Goal: Transaction & Acquisition: Purchase product/service

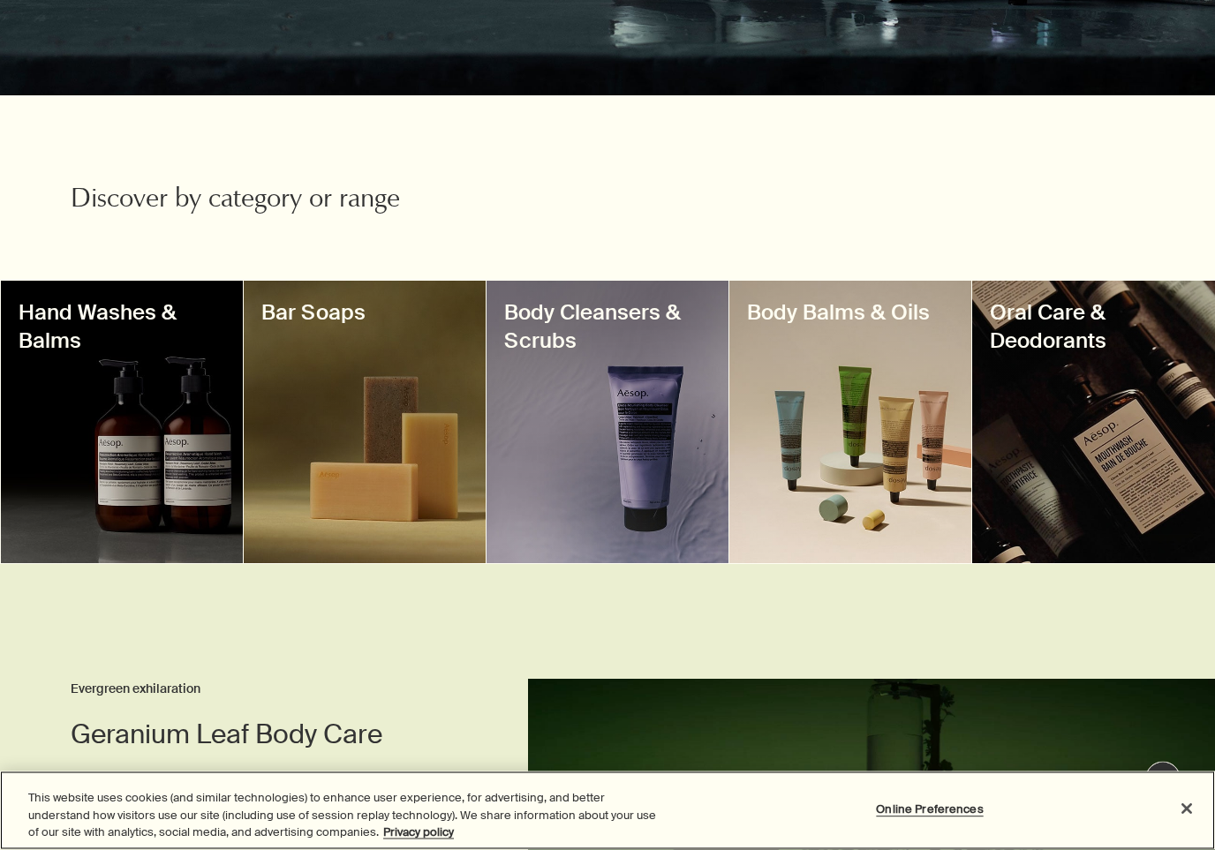
scroll to position [442, 0]
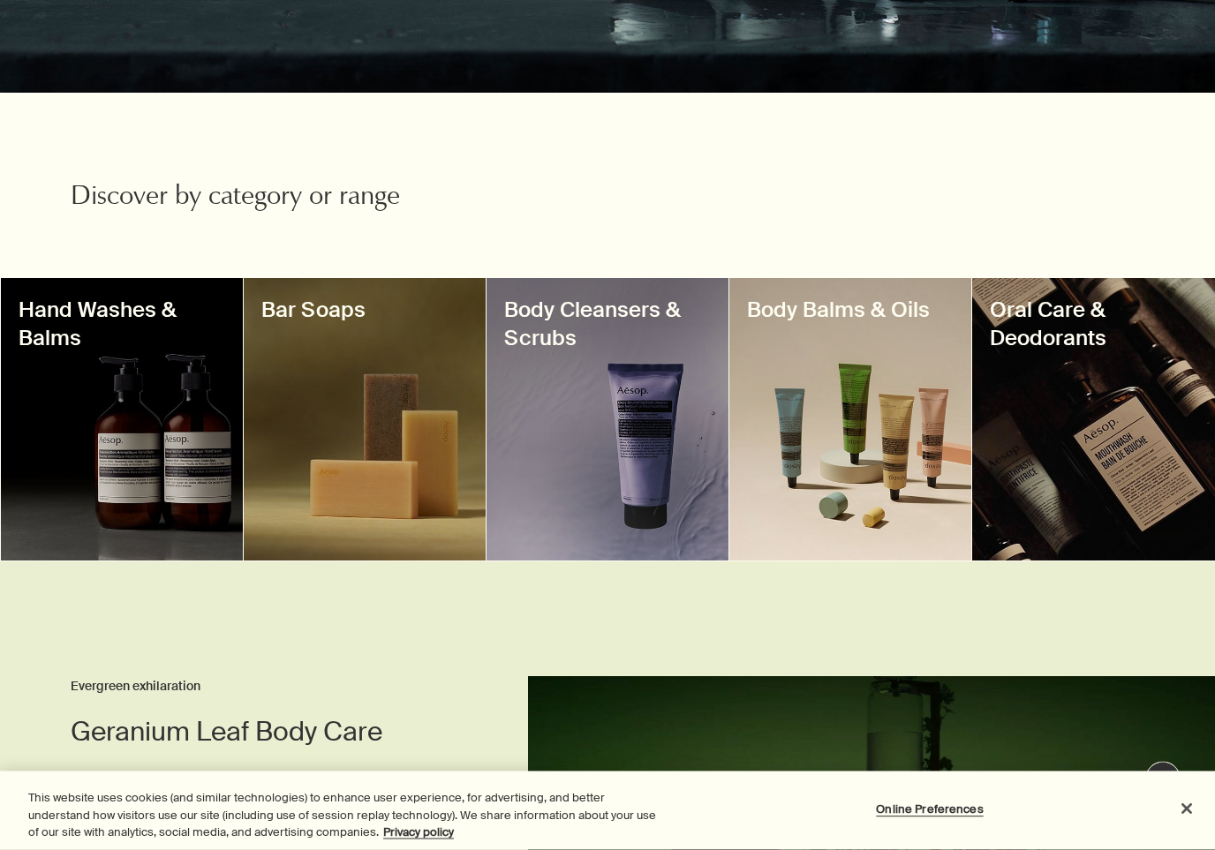
click at [146, 422] on div at bounding box center [122, 420] width 242 height 282
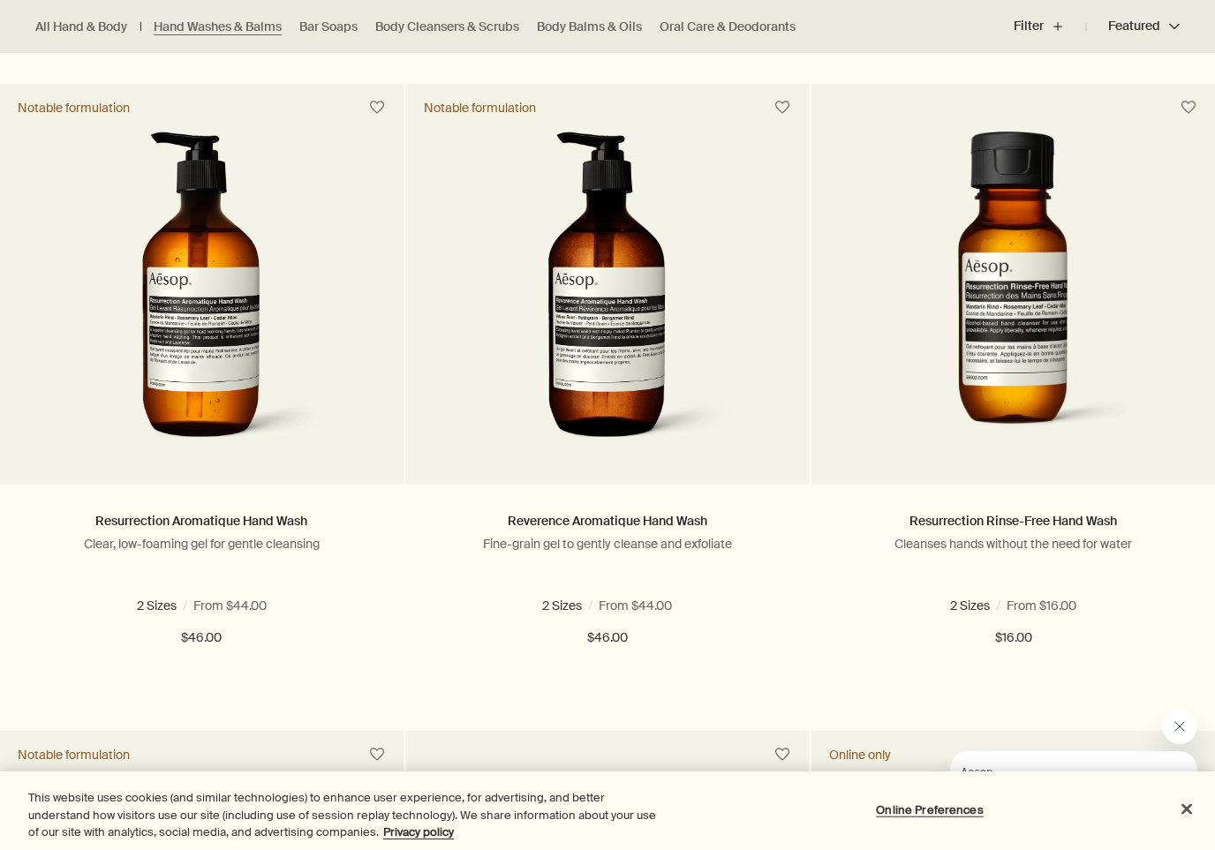
click at [615, 603] on span at bounding box center [611, 605] width 11 height 11
click at [535, 601] on span "16.9 fl oz" at bounding box center [555, 606] width 56 height 16
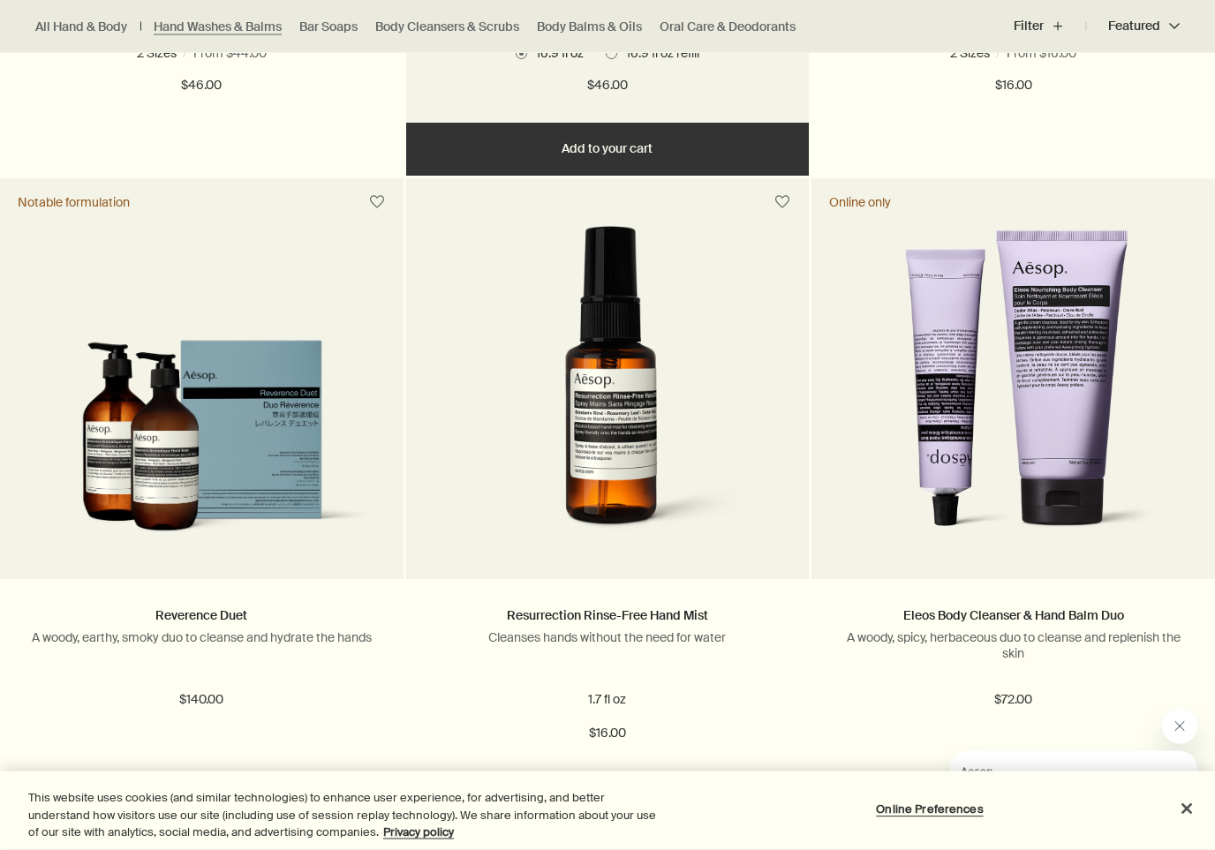
scroll to position [1676, 0]
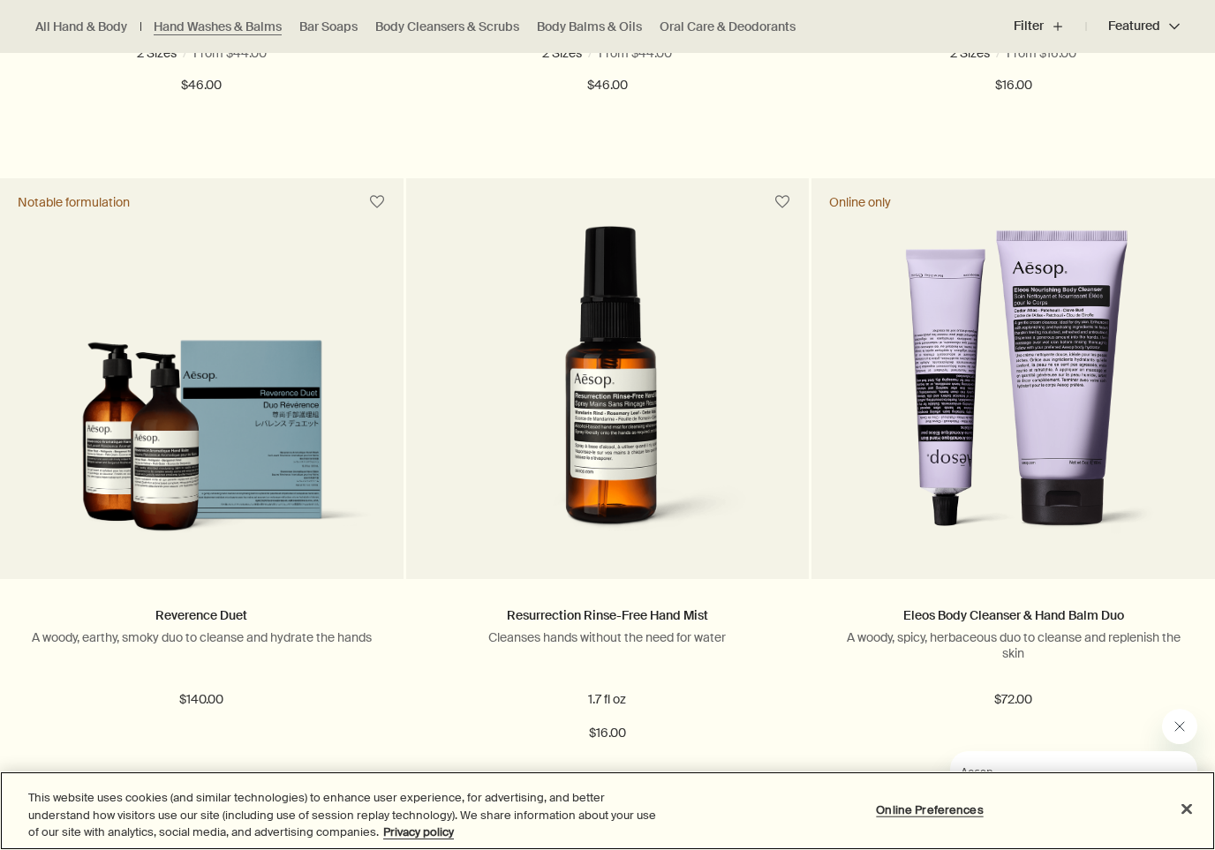
click at [1185, 782] on button "Close" at bounding box center [1186, 808] width 39 height 39
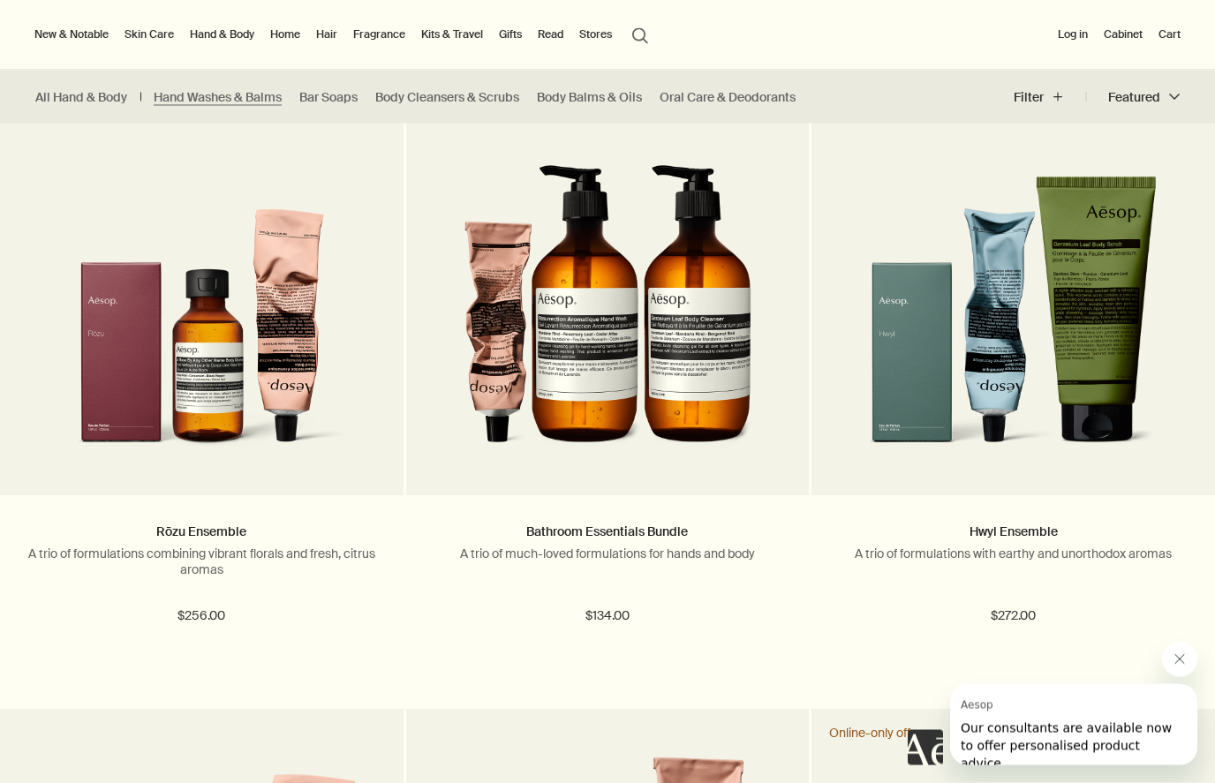
scroll to position [2400, 0]
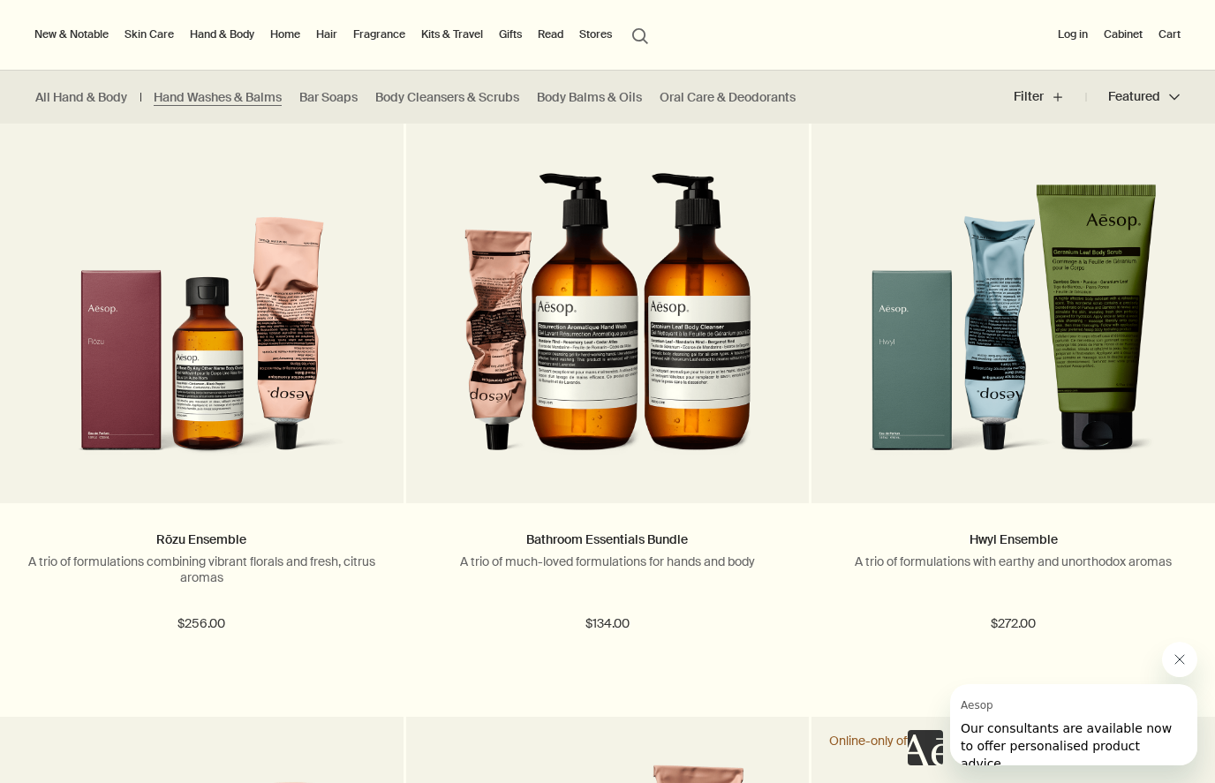
click at [680, 377] on img at bounding box center [607, 313] width 288 height 327
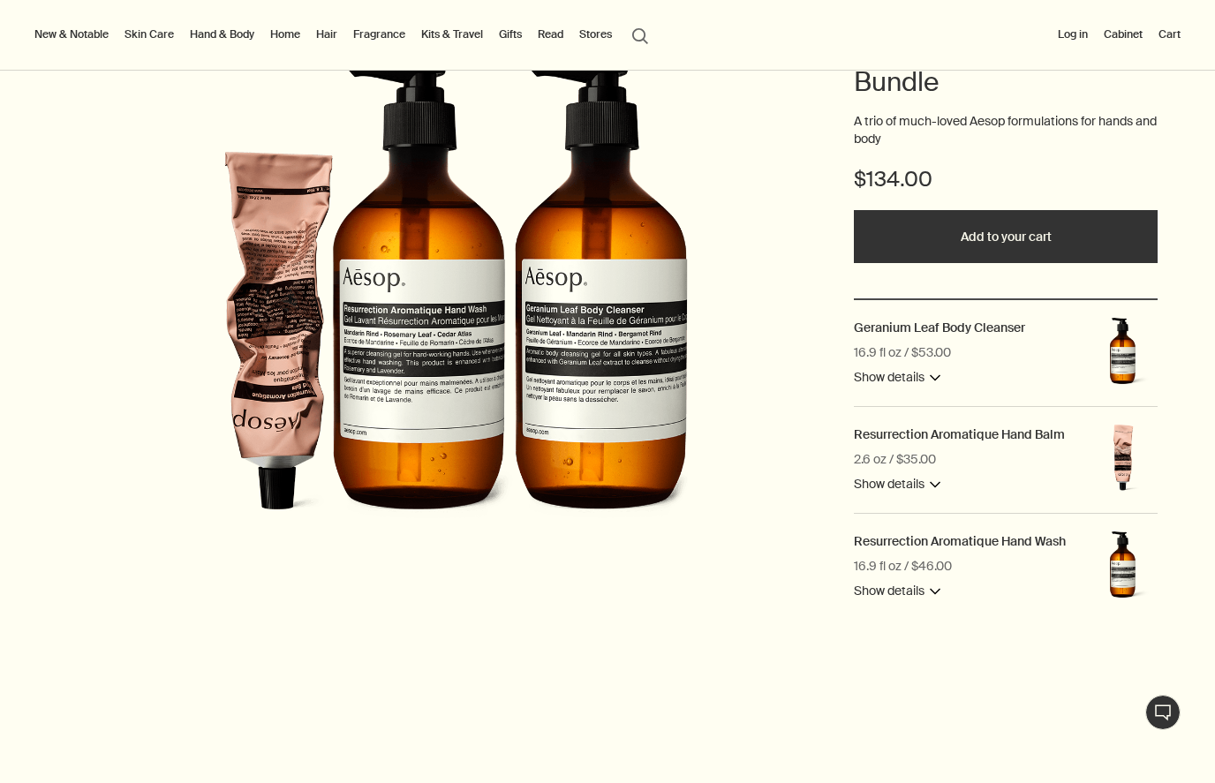
scroll to position [226, 0]
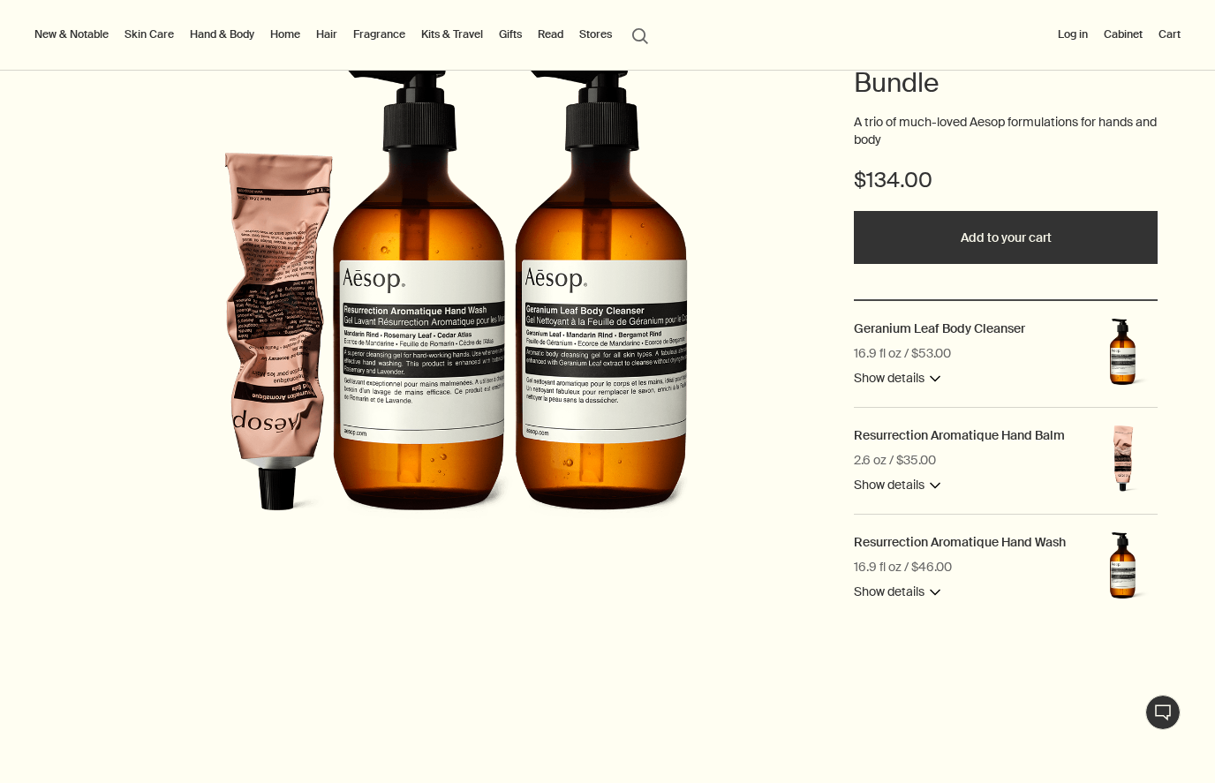
click at [934, 383] on button "Show details downArrow" at bounding box center [897, 378] width 87 height 21
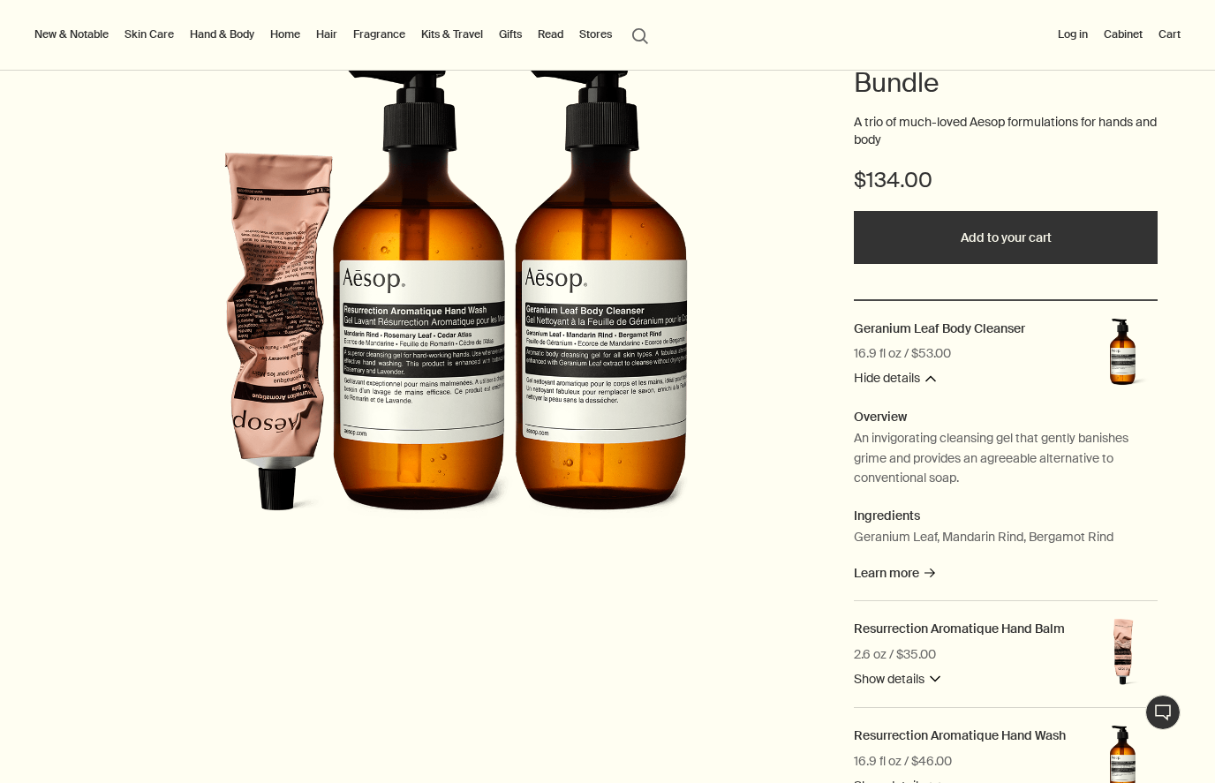
click at [938, 675] on button "Show details downArrow" at bounding box center [897, 679] width 87 height 21
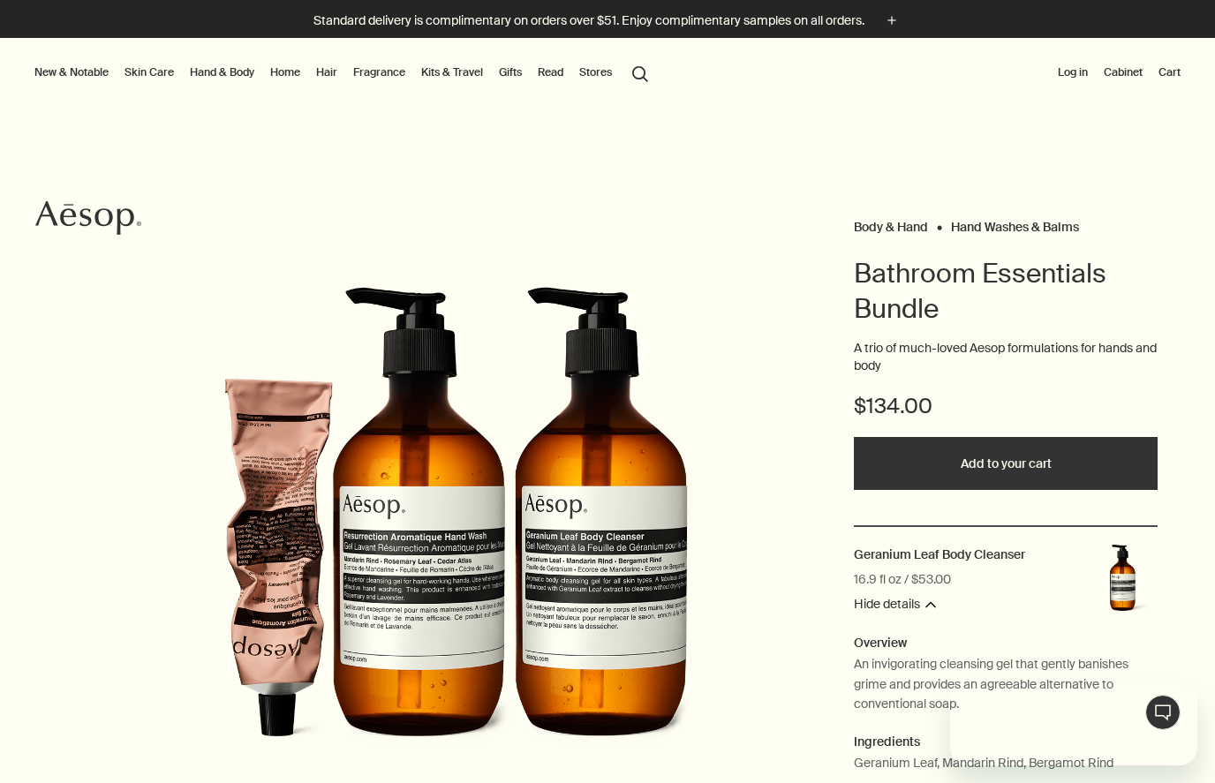
scroll to position [0, 0]
